Goal: Information Seeking & Learning: Check status

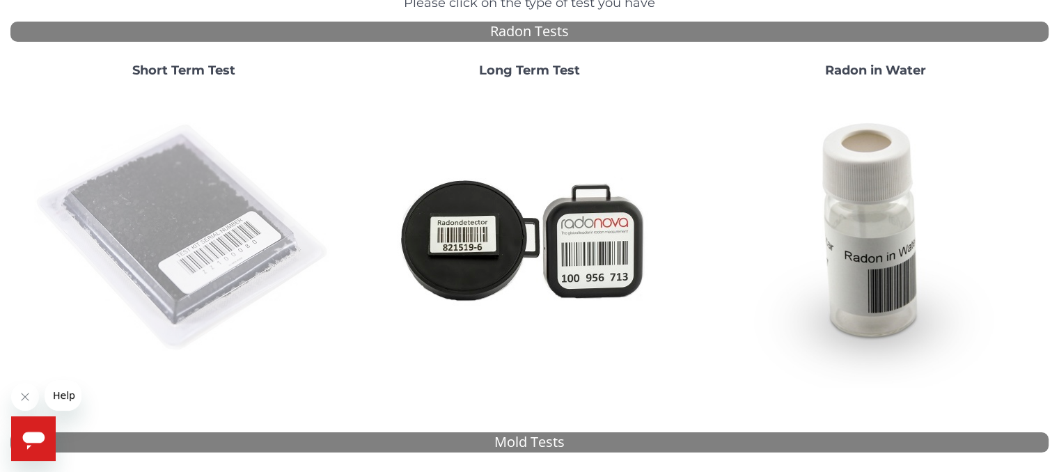
scroll to position [139, 0]
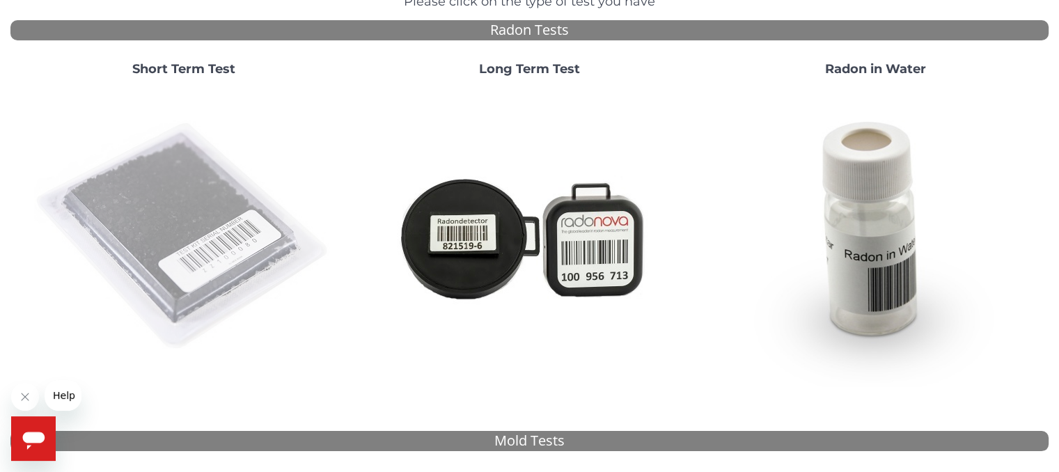
click at [244, 235] on img at bounding box center [183, 236] width 299 height 299
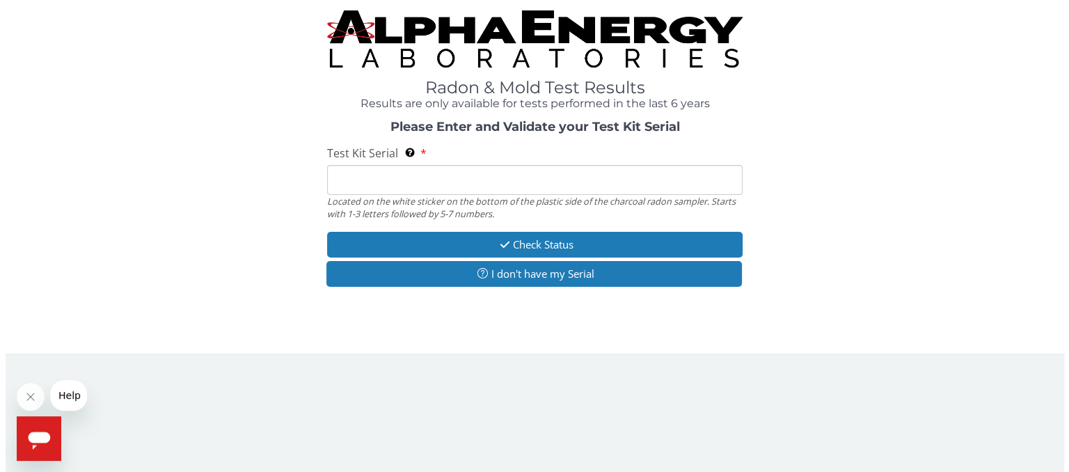
scroll to position [0, 0]
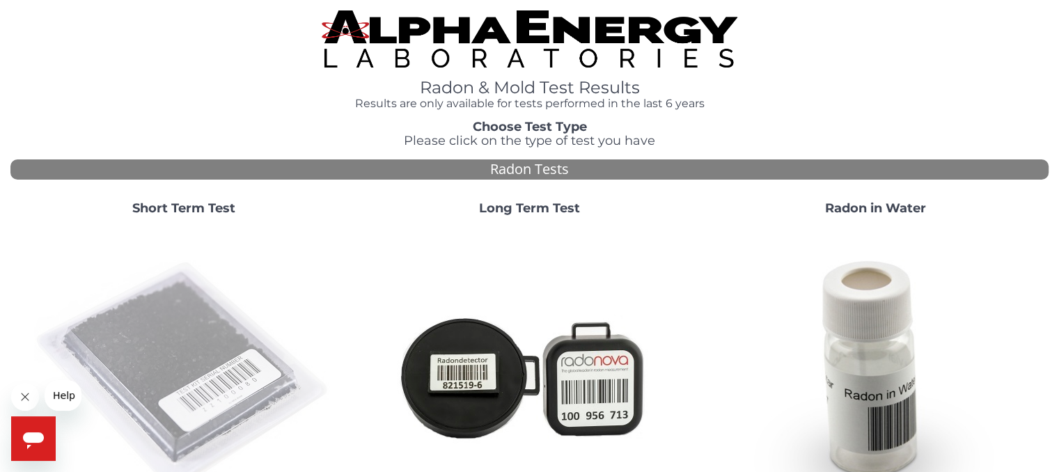
click at [188, 354] on img at bounding box center [183, 375] width 299 height 299
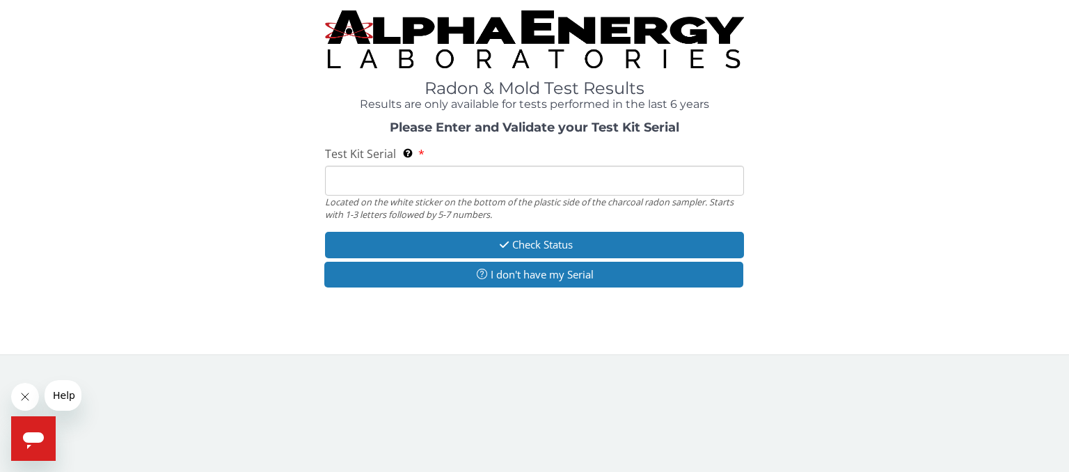
click at [504, 182] on input "Test Kit Serial Located on the white sticker on the bottom of the plastic side …" at bounding box center [534, 181] width 419 height 30
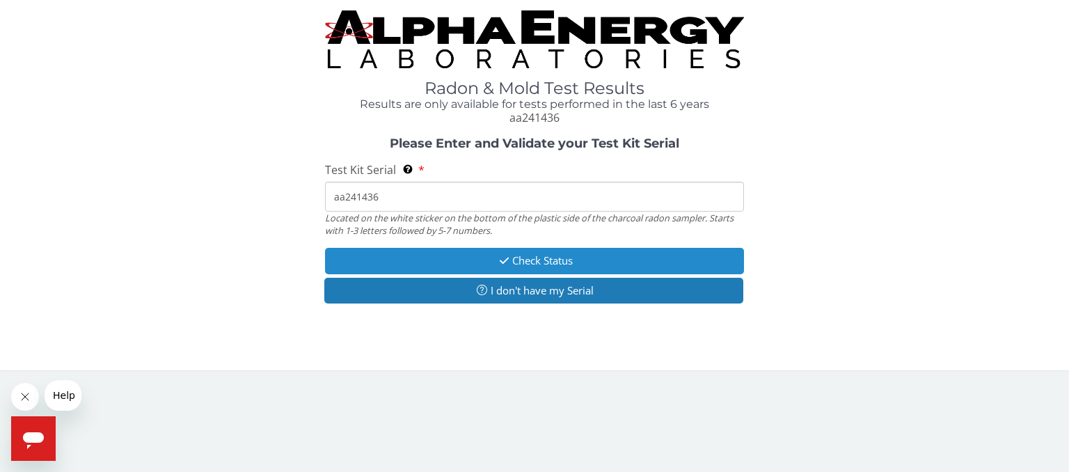
type input "aa241436"
click at [518, 262] on button "Check Status" at bounding box center [534, 261] width 419 height 26
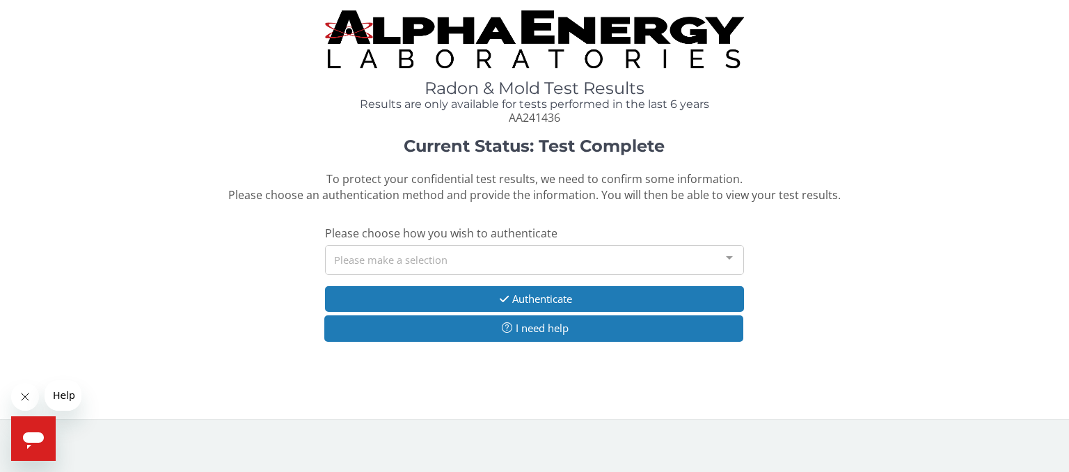
click at [480, 258] on div "Please make a selection" at bounding box center [534, 260] width 419 height 30
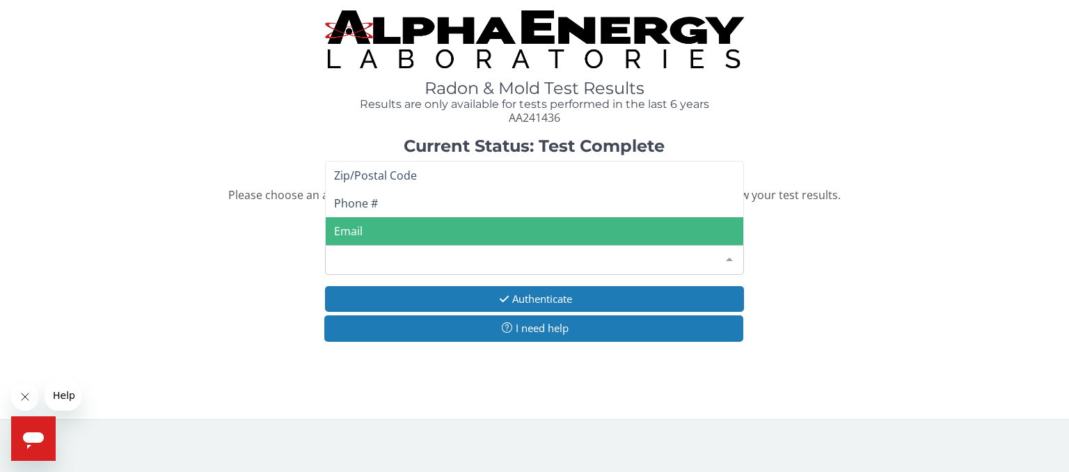
click at [411, 230] on span "Email" at bounding box center [535, 231] width 418 height 28
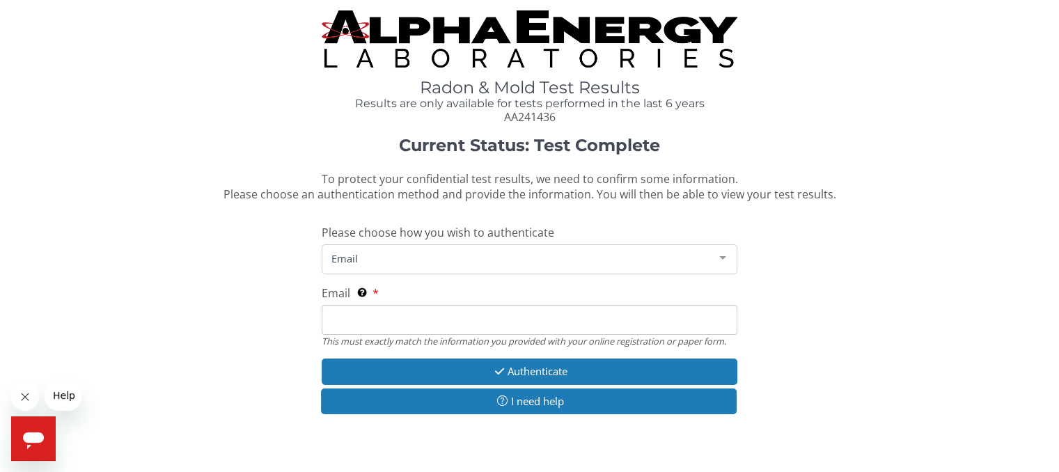
click at [448, 301] on div "Email This must exactly match the information you provided with your online reg…" at bounding box center [529, 316] width 415 height 62
click at [448, 317] on input "Email This must exactly match the information you provided with your online reg…" at bounding box center [529, 320] width 415 height 30
type input "[EMAIL_ADDRESS][DOMAIN_NAME]"
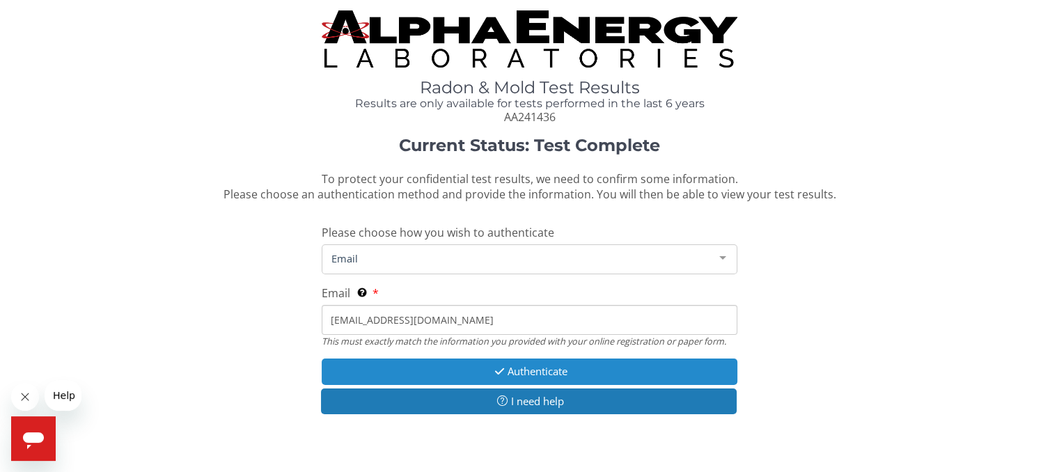
click at [470, 368] on button "Authenticate" at bounding box center [529, 372] width 415 height 26
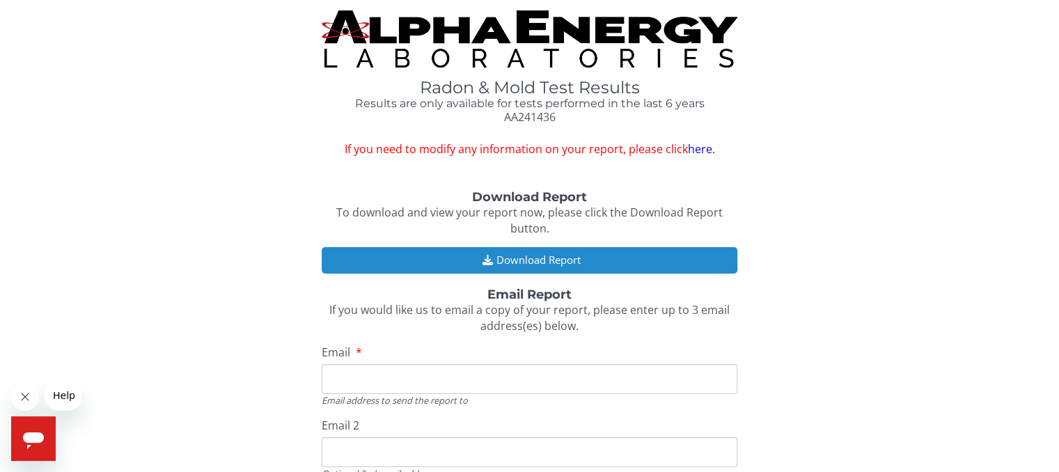
click at [508, 262] on button "Download Report" at bounding box center [529, 260] width 415 height 26
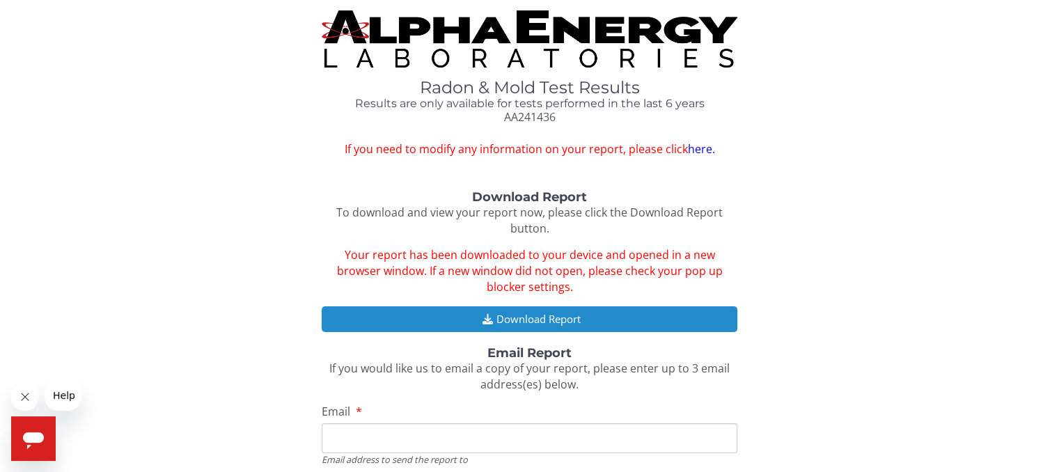
click at [481, 320] on icon "button" at bounding box center [486, 319] width 17 height 10
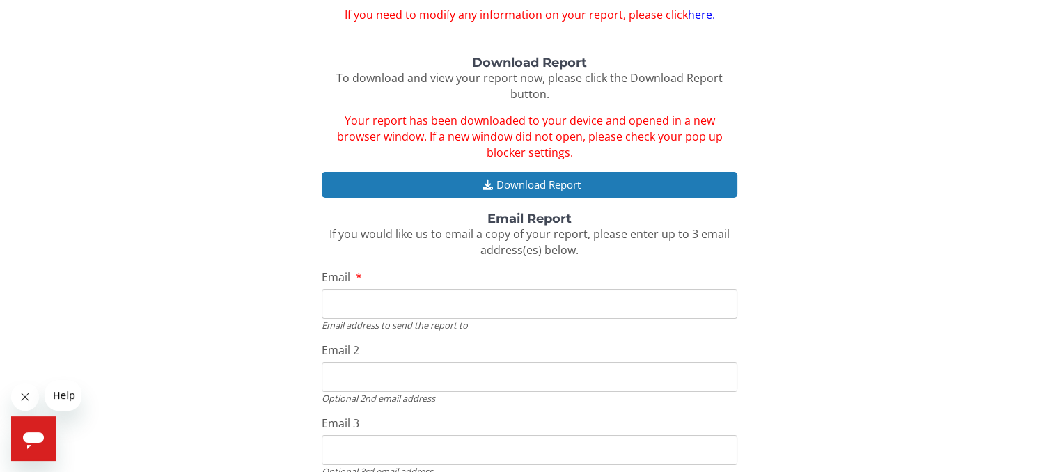
scroll to position [209, 0]
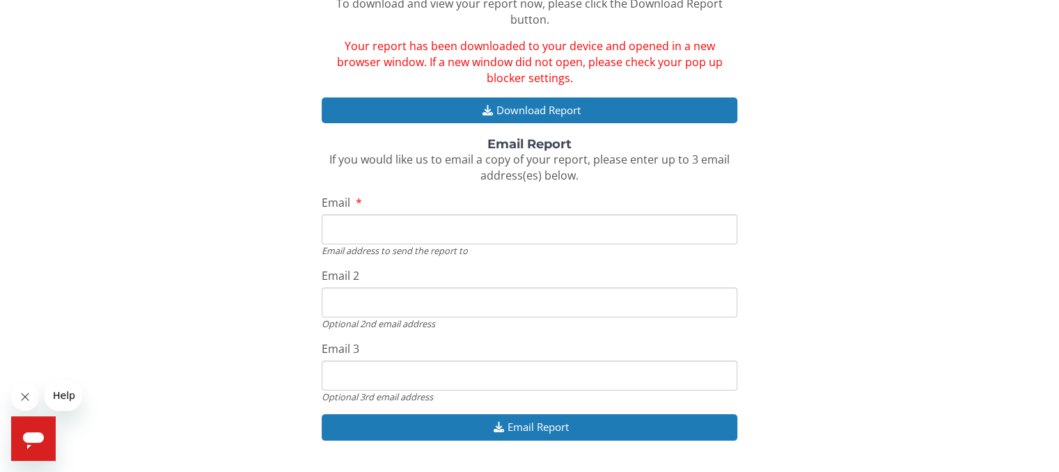
click at [407, 234] on input "Email" at bounding box center [529, 229] width 415 height 30
type input "[EMAIL_ADDRESS][DOMAIN_NAME]"
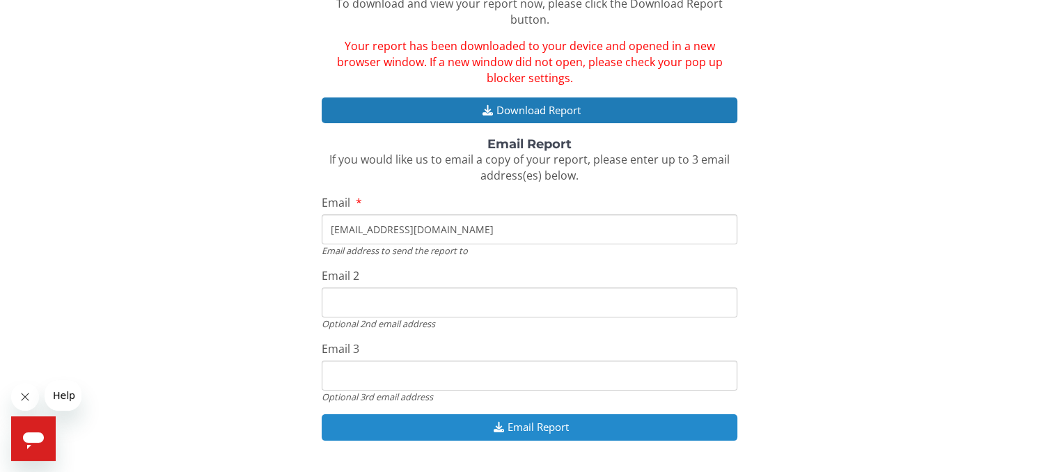
click at [537, 423] on button "Email Report" at bounding box center [529, 427] width 415 height 26
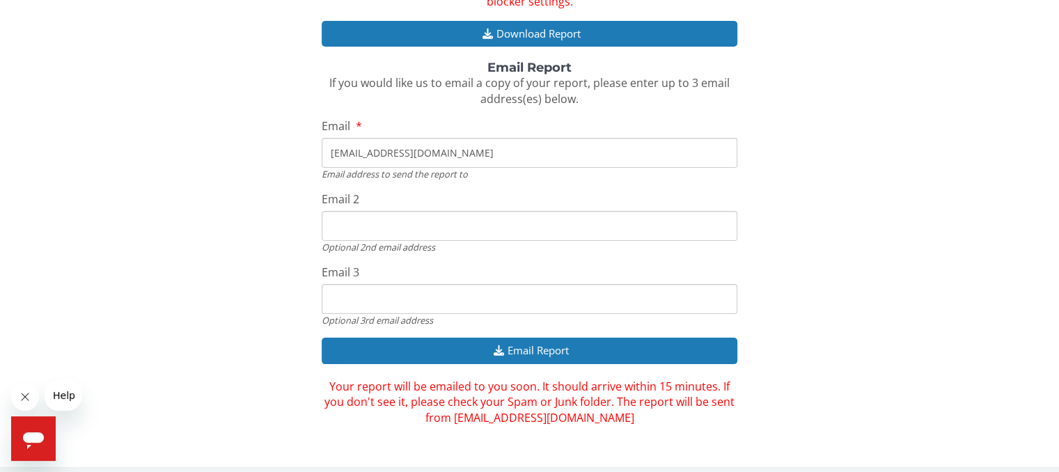
scroll to position [294, 0]
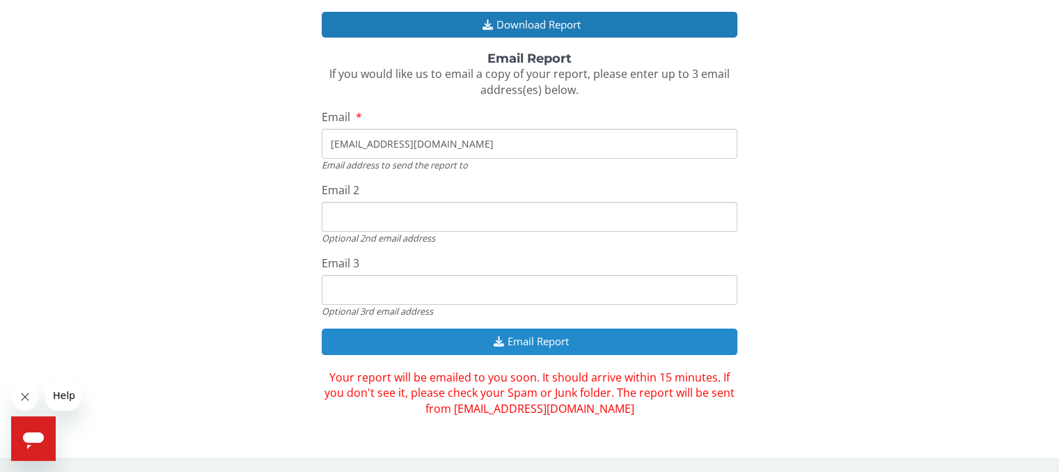
click at [505, 343] on icon "button" at bounding box center [498, 341] width 17 height 10
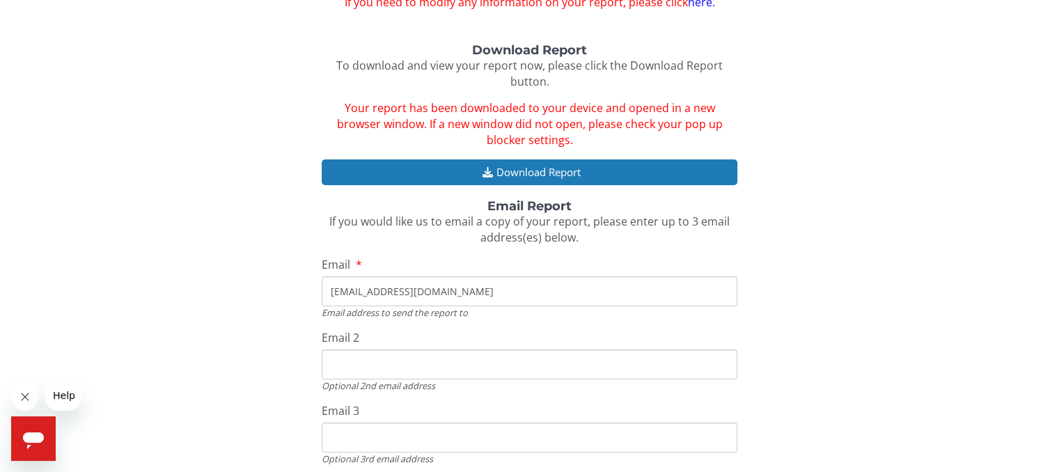
scroll to position [86, 0]
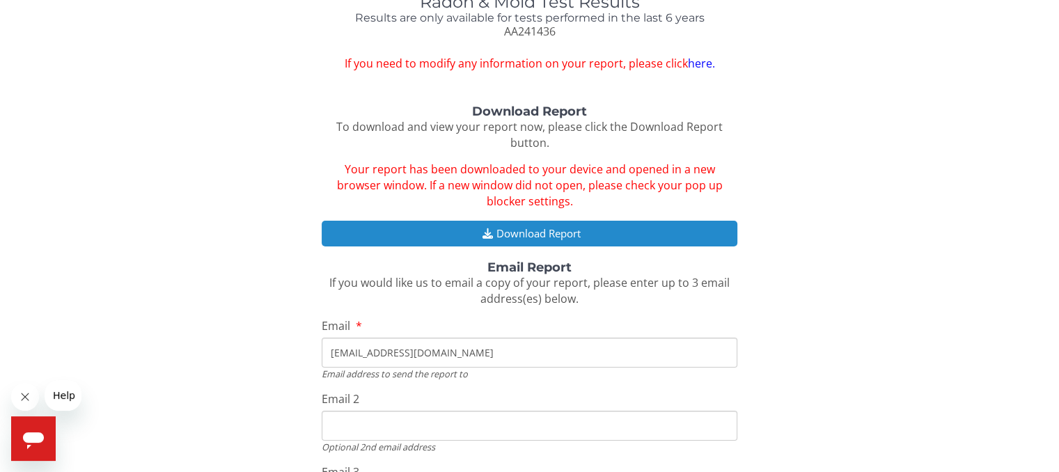
click at [494, 239] on button "Download Report" at bounding box center [529, 234] width 415 height 26
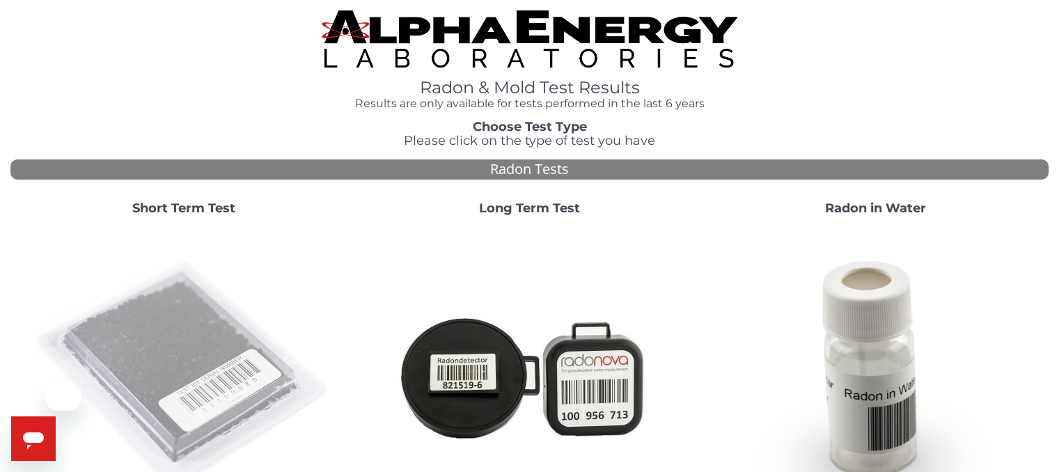
click at [194, 351] on img at bounding box center [183, 375] width 299 height 299
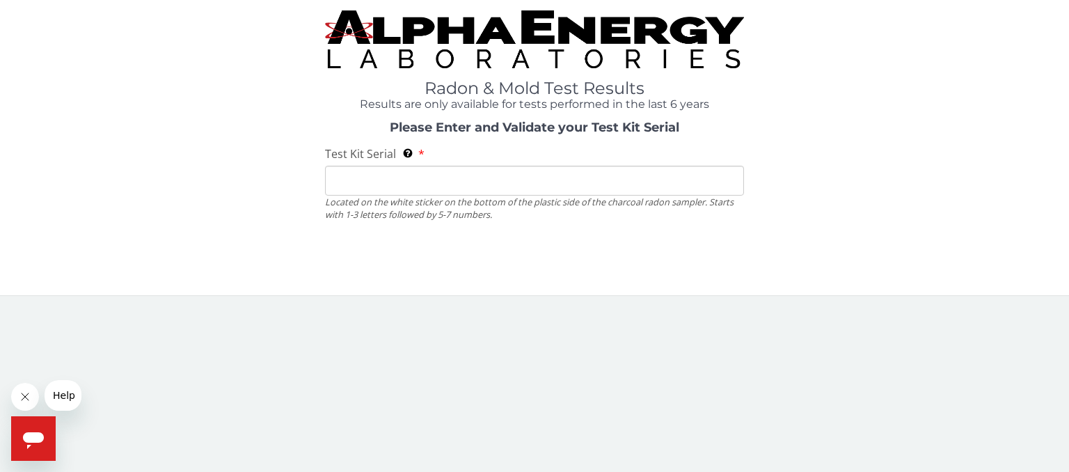
click at [194, 295] on div "Radon & Mold Test Results Results are only available for tests performed in the…" at bounding box center [534, 147] width 1069 height 295
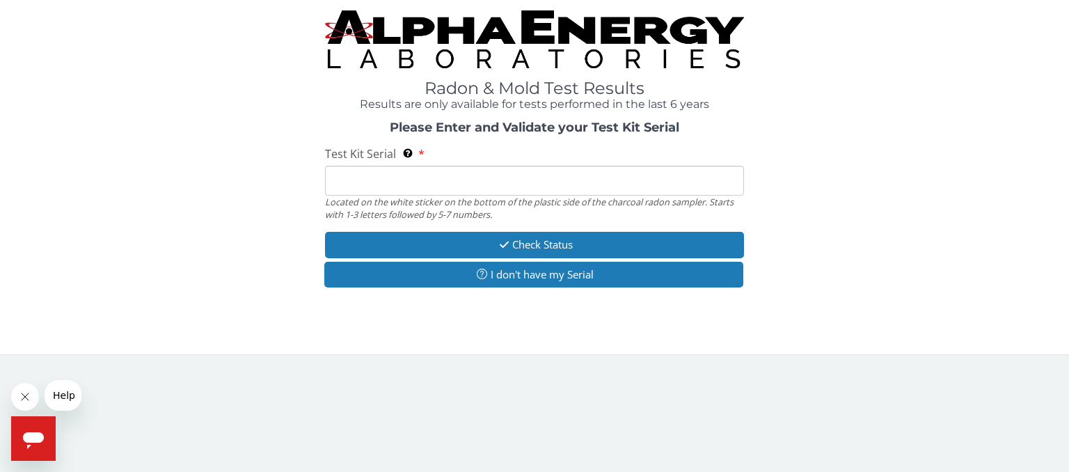
click at [376, 187] on input "Test Kit Serial Located on the white sticker on the bottom of the plastic side …" at bounding box center [534, 181] width 419 height 30
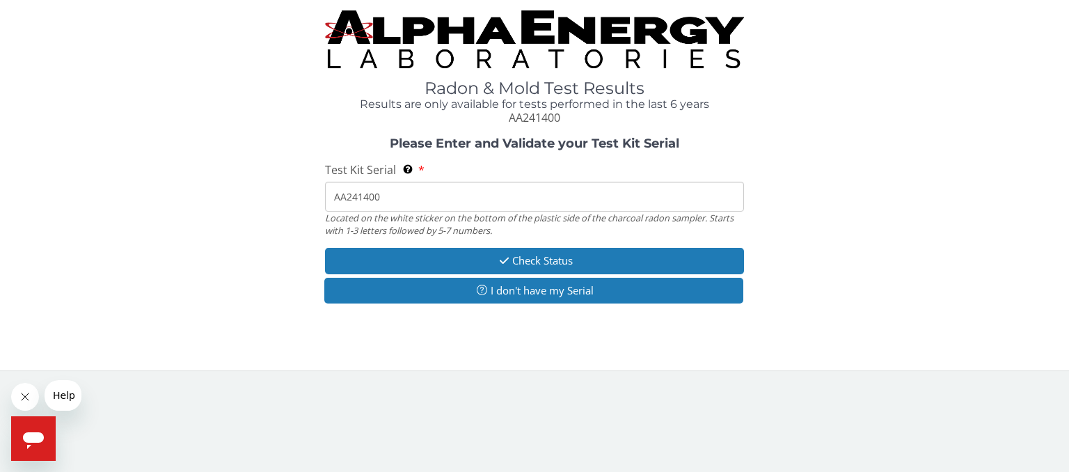
type input "AA241400"
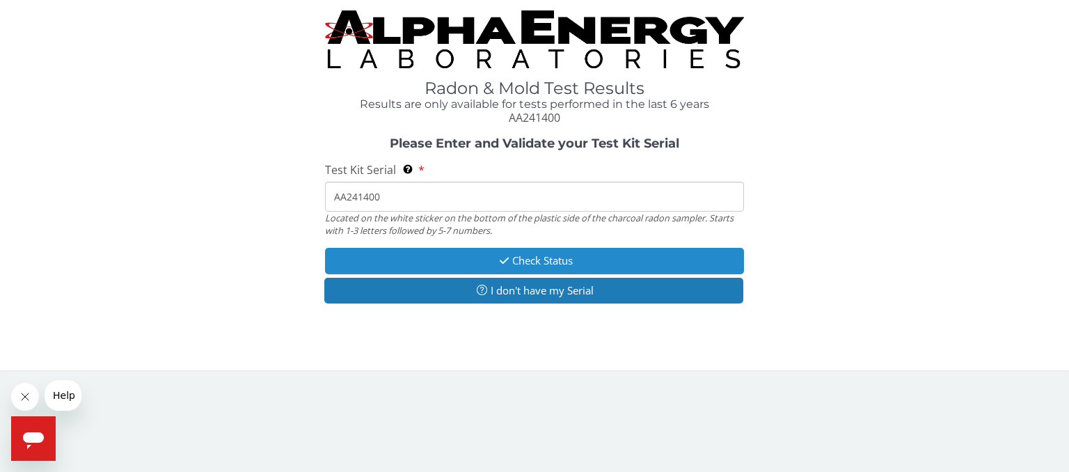
click at [410, 260] on button "Check Status" at bounding box center [534, 261] width 419 height 26
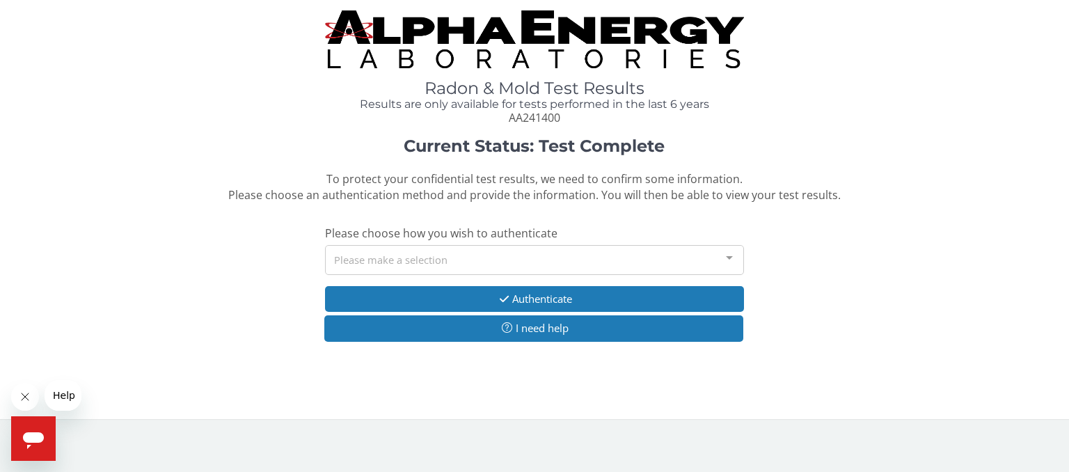
click at [440, 262] on div "Please make a selection" at bounding box center [534, 260] width 419 height 30
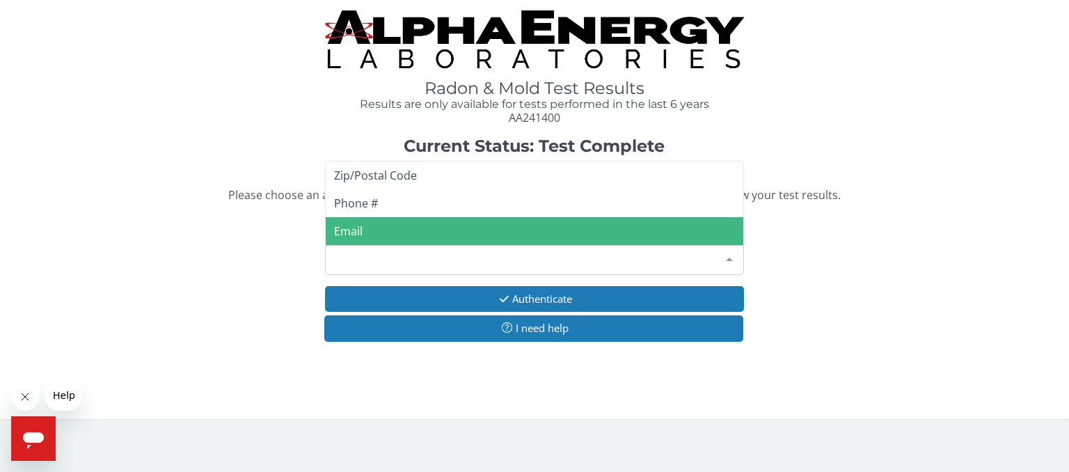
click at [420, 224] on span "Email" at bounding box center [535, 231] width 418 height 28
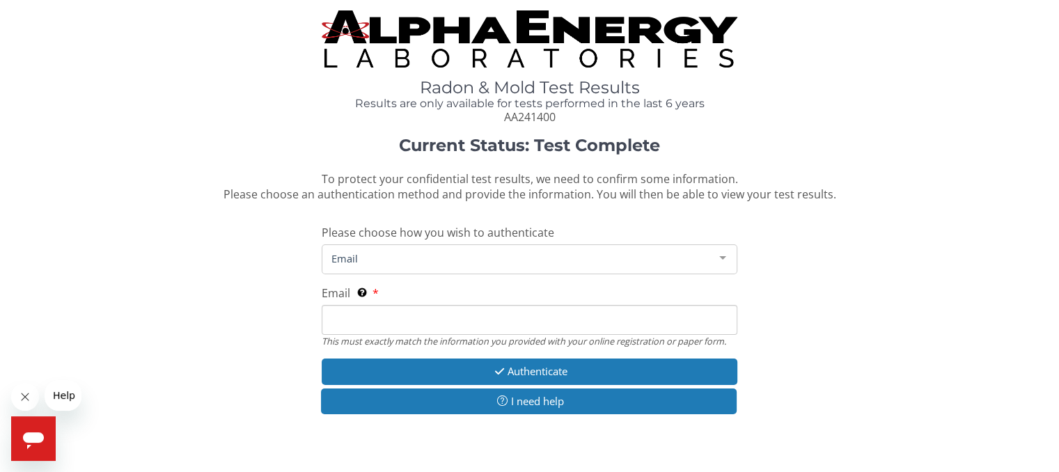
click at [398, 317] on input "Email This must exactly match the information you provided with your online reg…" at bounding box center [529, 320] width 415 height 30
type input "[EMAIL_ADDRESS][DOMAIN_NAME]"
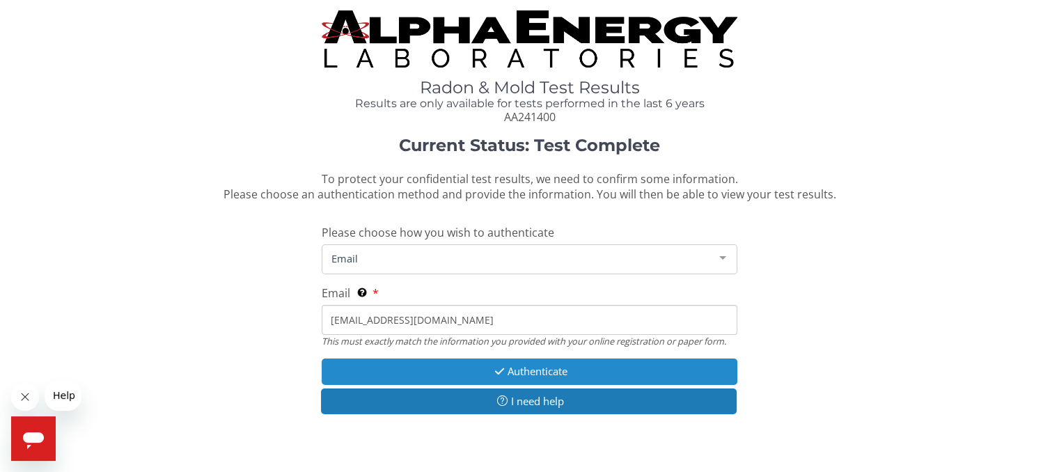
click at [426, 368] on button "Authenticate" at bounding box center [529, 372] width 415 height 26
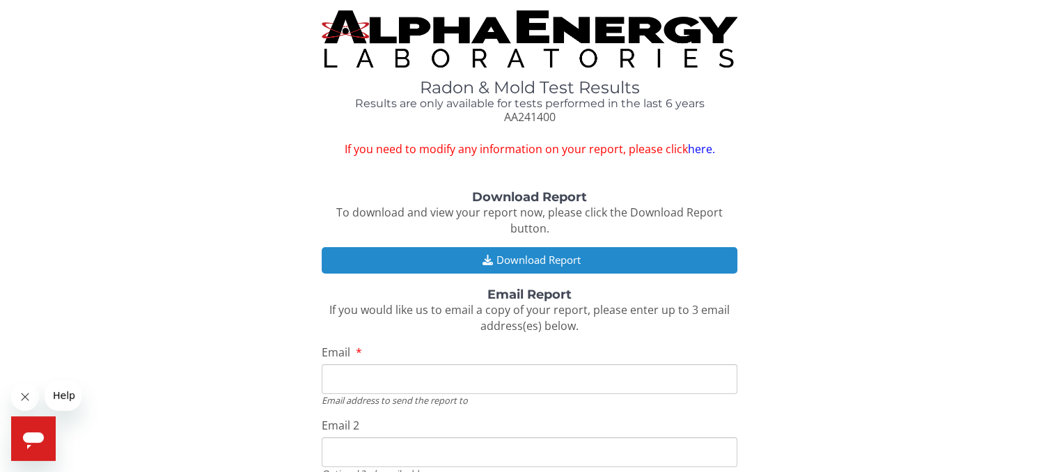
click at [595, 260] on button "Download Report" at bounding box center [529, 260] width 415 height 26
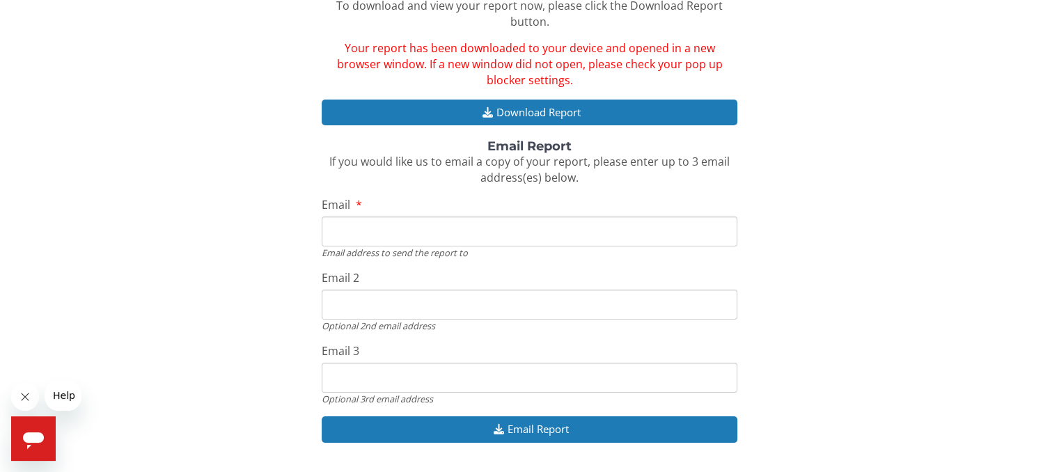
scroll to position [209, 0]
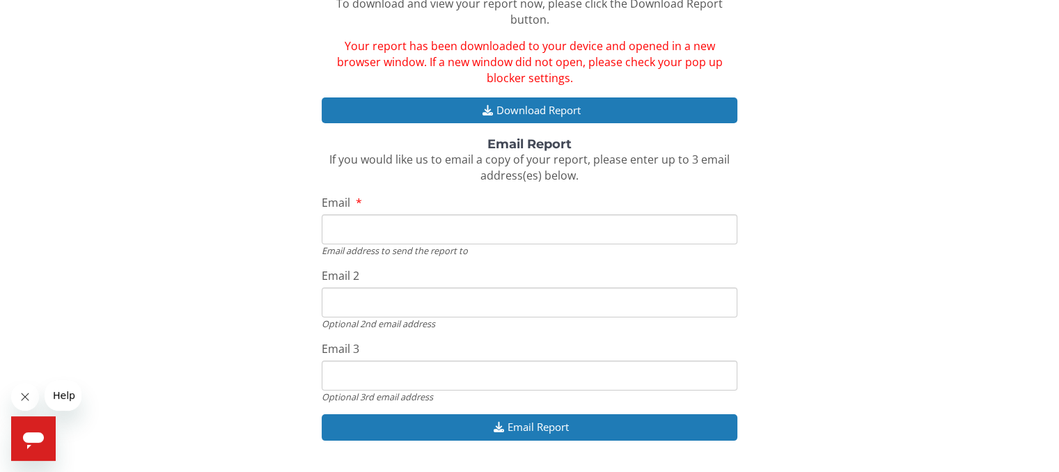
click at [402, 221] on input "Email" at bounding box center [529, 229] width 415 height 30
type input "[EMAIL_ADDRESS][DOMAIN_NAME]"
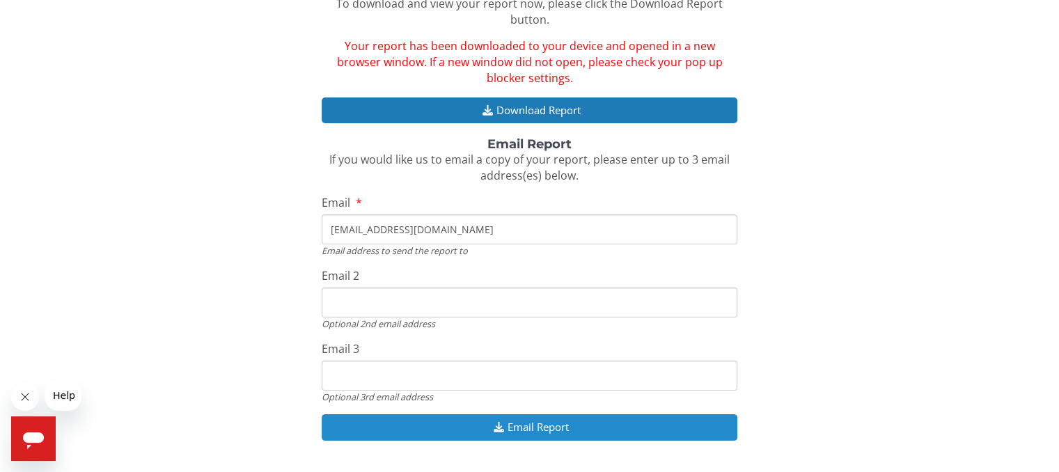
click at [472, 424] on button "Email Report" at bounding box center [529, 427] width 415 height 26
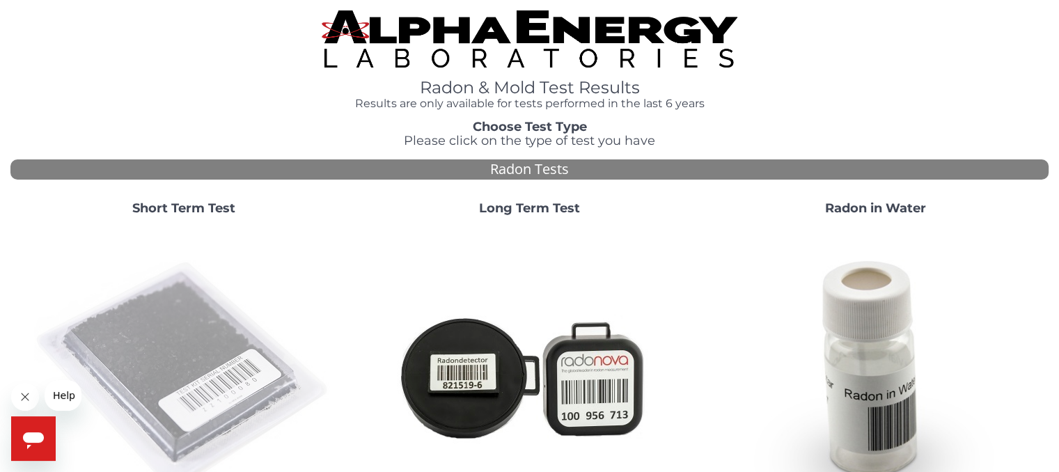
click at [231, 370] on img at bounding box center [183, 375] width 299 height 299
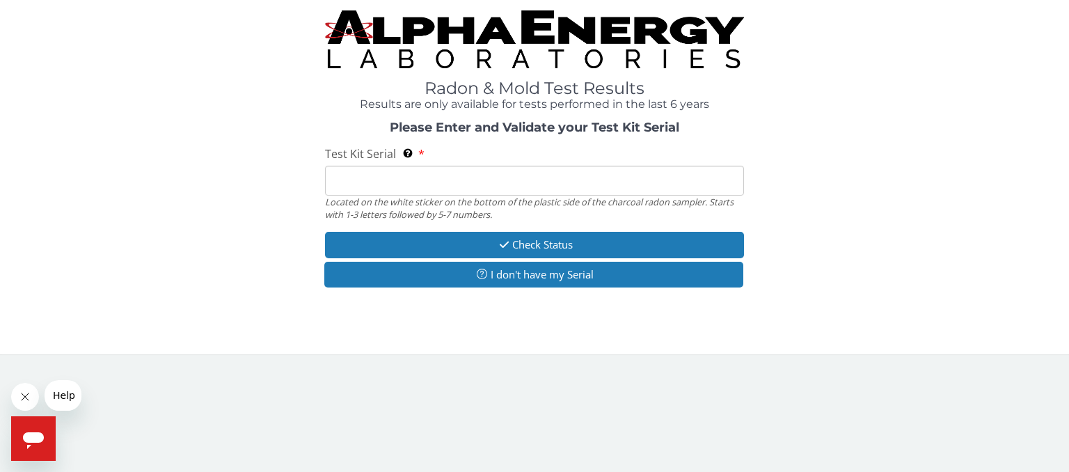
click at [385, 190] on input "Test Kit Serial Located on the white sticker on the bottom of the plastic side …" at bounding box center [534, 181] width 419 height 30
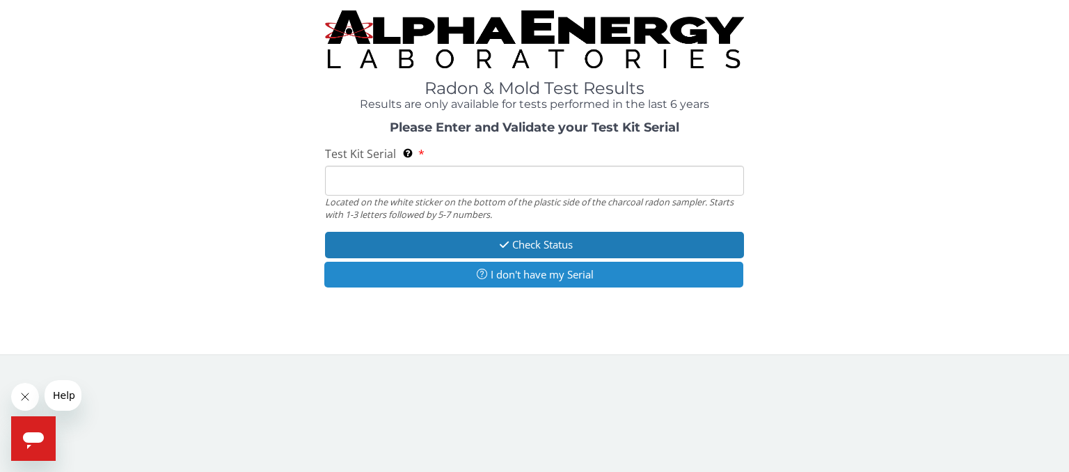
type input "AA241400"
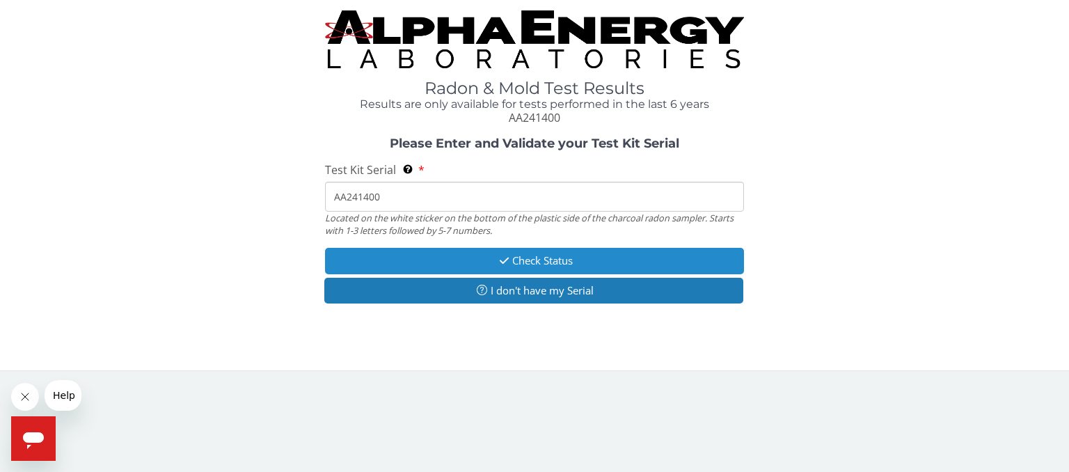
click at [426, 265] on button "Check Status" at bounding box center [534, 261] width 419 height 26
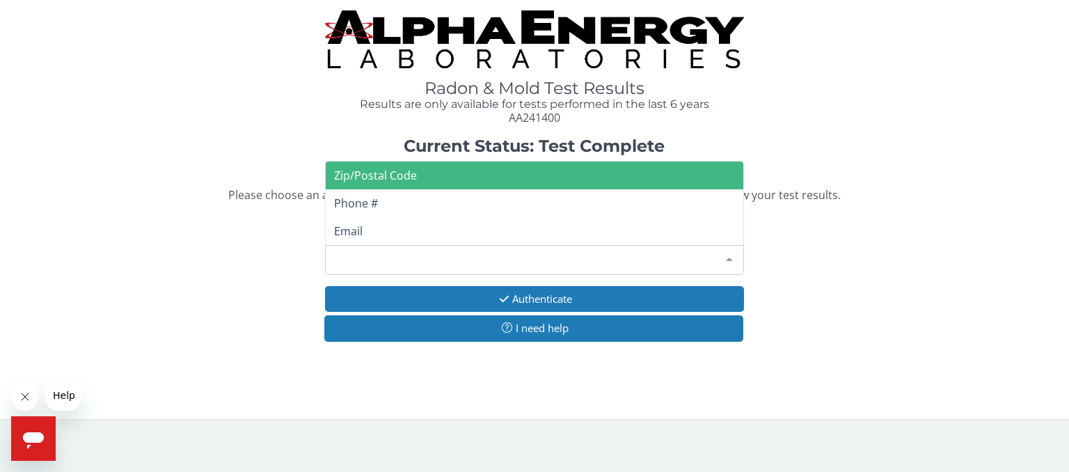
click at [441, 267] on div "Please make a selection" at bounding box center [534, 260] width 419 height 30
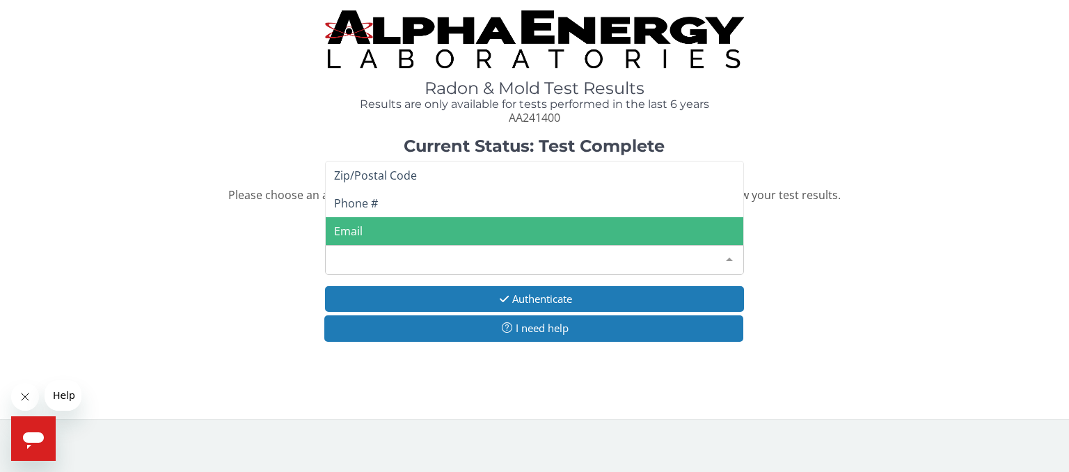
click at [420, 228] on span "Email" at bounding box center [535, 231] width 418 height 28
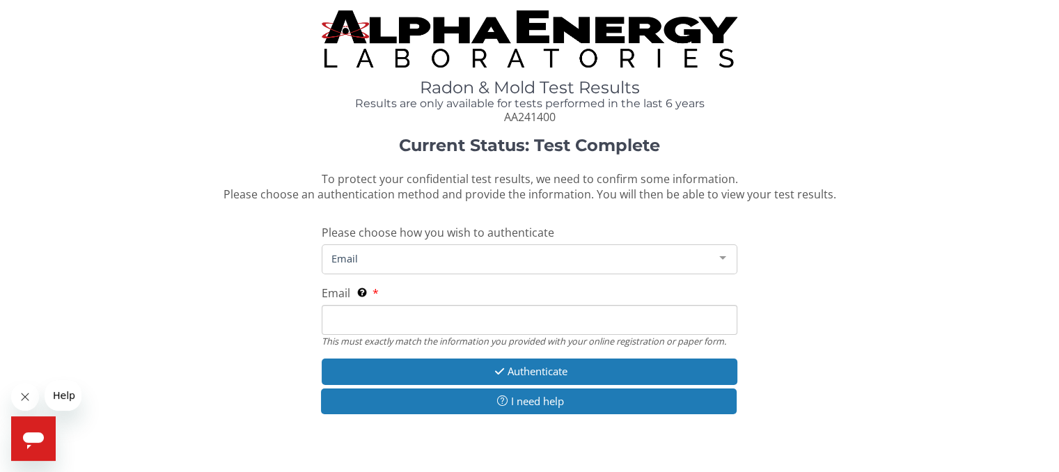
click at [441, 309] on input "Email This must exactly match the information you provided with your online reg…" at bounding box center [529, 320] width 415 height 30
type input "[EMAIL_ADDRESS][DOMAIN_NAME]"
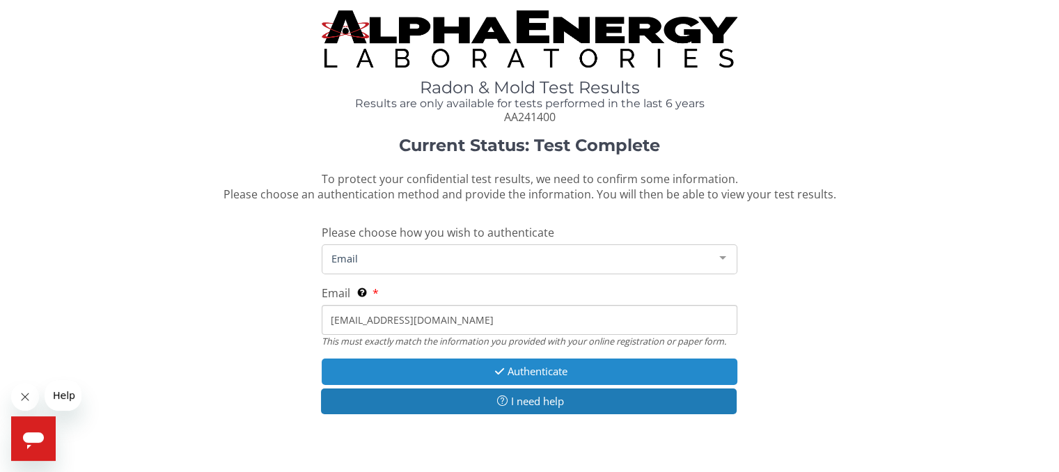
click at [459, 371] on button "Authenticate" at bounding box center [529, 372] width 415 height 26
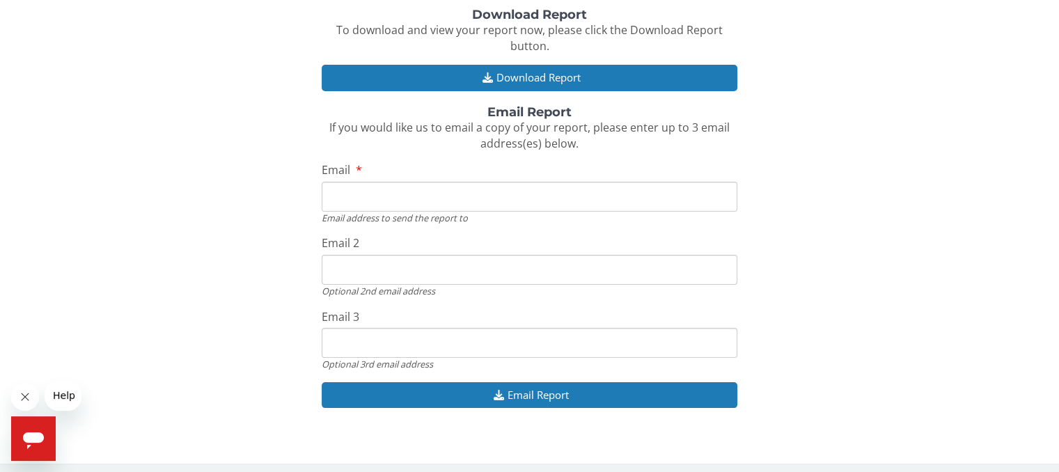
scroll to position [188, 0]
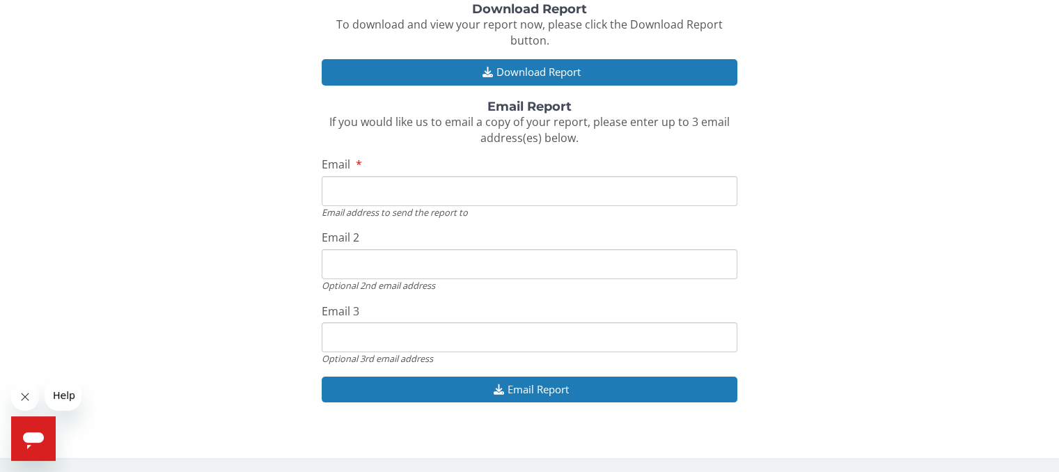
click at [432, 186] on input "Email" at bounding box center [529, 191] width 415 height 30
type input "[EMAIL_ADDRESS][DOMAIN_NAME]"
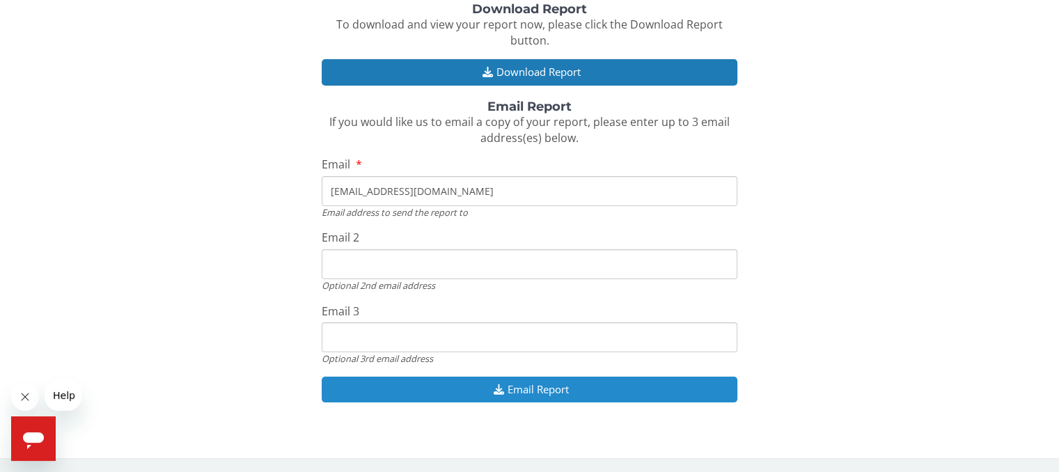
click at [466, 393] on button "Email Report" at bounding box center [529, 390] width 415 height 26
